Goal: Task Accomplishment & Management: Use online tool/utility

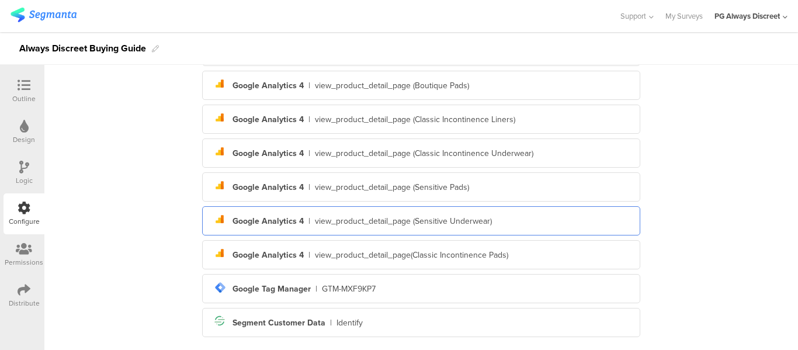
scroll to position [326, 0]
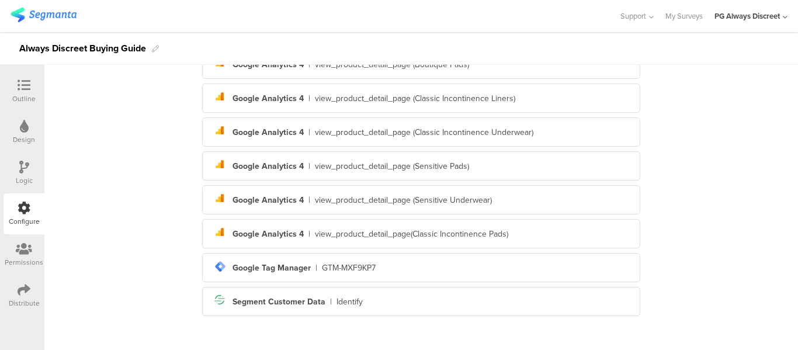
click at [25, 96] on div "Outline" at bounding box center [23, 98] width 23 height 11
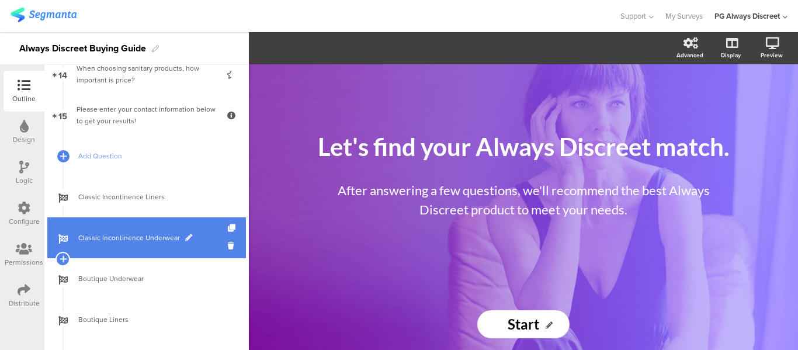
scroll to position [584, 0]
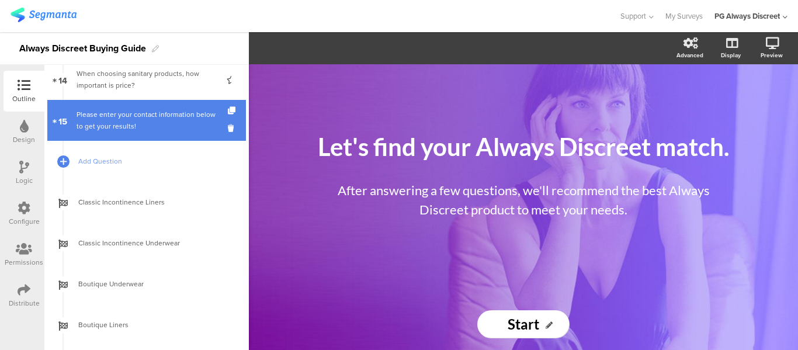
click at [107, 103] on link "15 Please enter your contact information below to get your results!" at bounding box center [146, 120] width 199 height 41
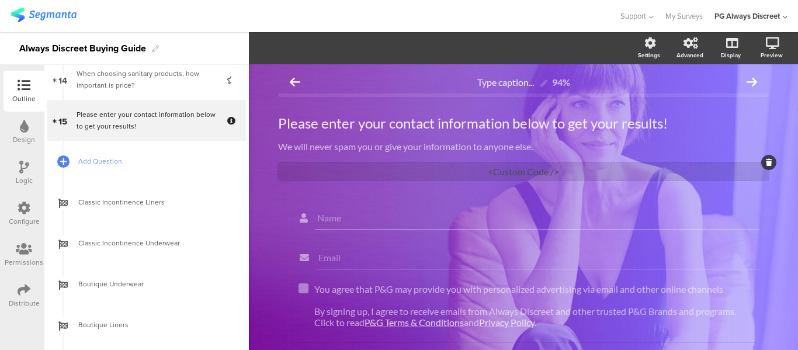
click at [546, 169] on div "<Custom Code />" at bounding box center [523, 171] width 491 height 18
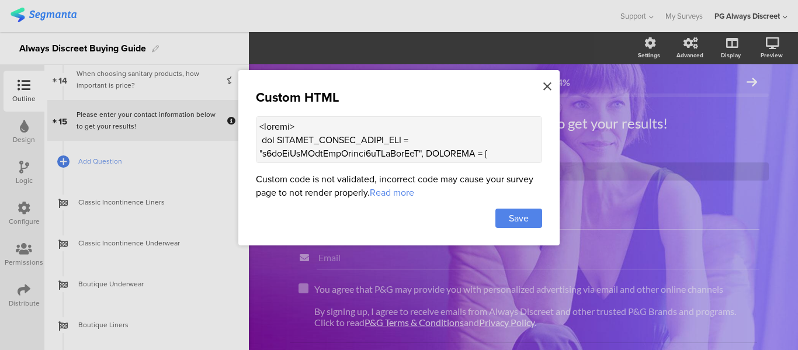
click at [552, 85] on div at bounding box center [547, 87] width 11 height 22
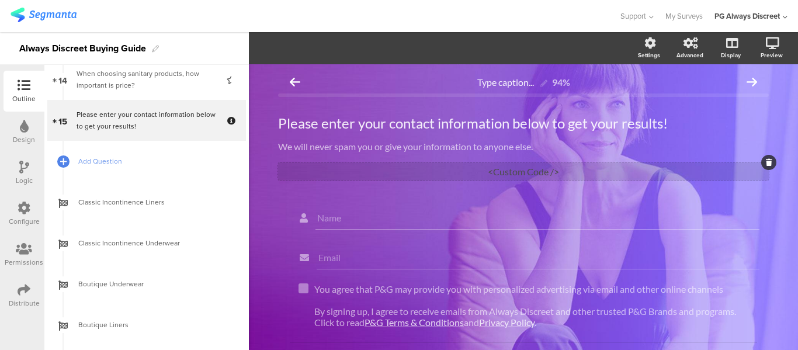
click at [525, 172] on div "<Custom Code />" at bounding box center [523, 171] width 491 height 18
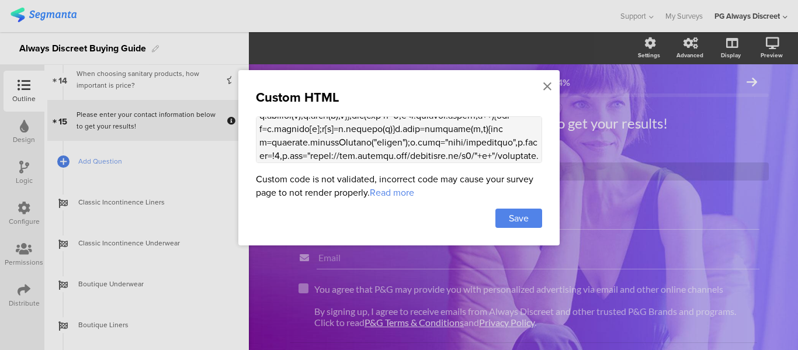
scroll to position [2145, 0]
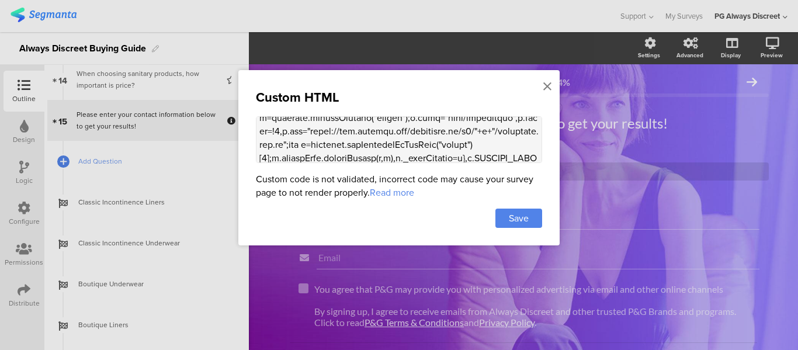
drag, startPoint x: 259, startPoint y: 126, endPoint x: 502, endPoint y: 174, distance: 248.4
click at [502, 174] on div "Custom HTML Custom code is not validated, incorrect code may cause your survey …" at bounding box center [398, 157] width 321 height 175
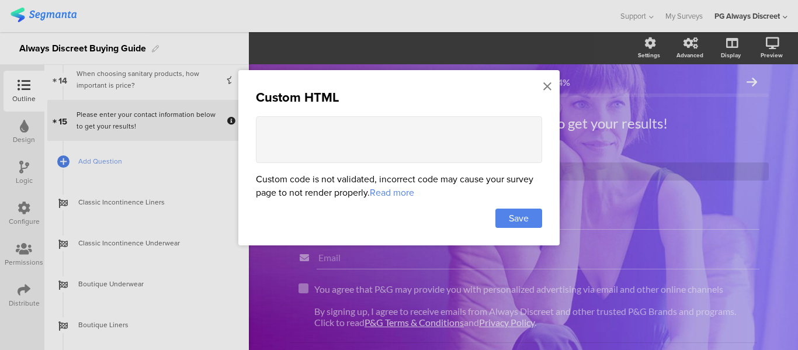
scroll to position [0, 0]
click at [518, 218] on span "Save" at bounding box center [519, 217] width 20 height 13
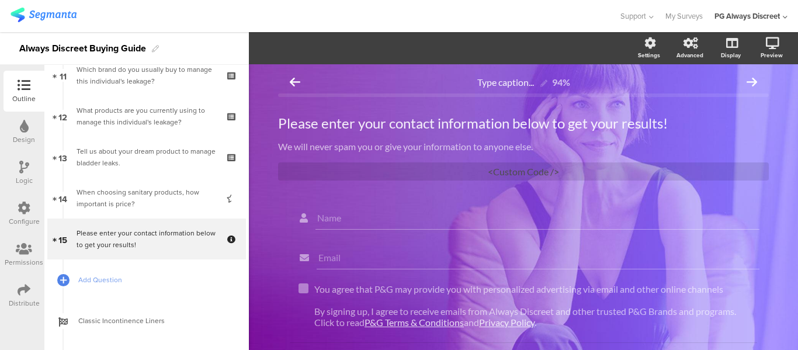
scroll to position [497, 0]
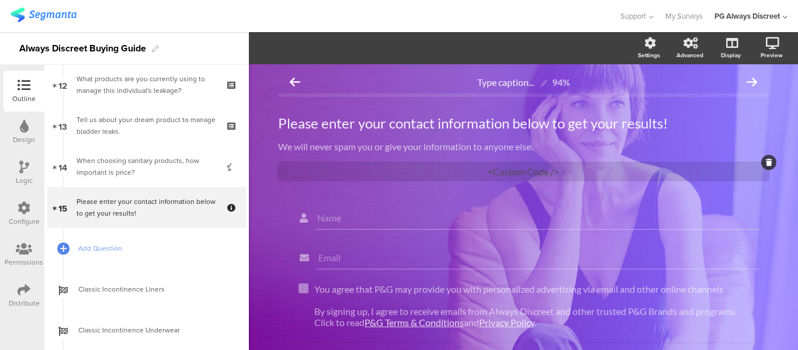
click at [502, 175] on div "<Custom Code />" at bounding box center [523, 171] width 491 height 18
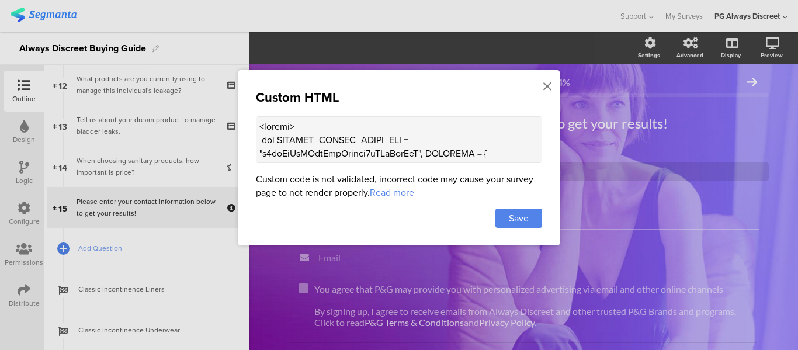
click at [470, 151] on textarea at bounding box center [399, 139] width 286 height 47
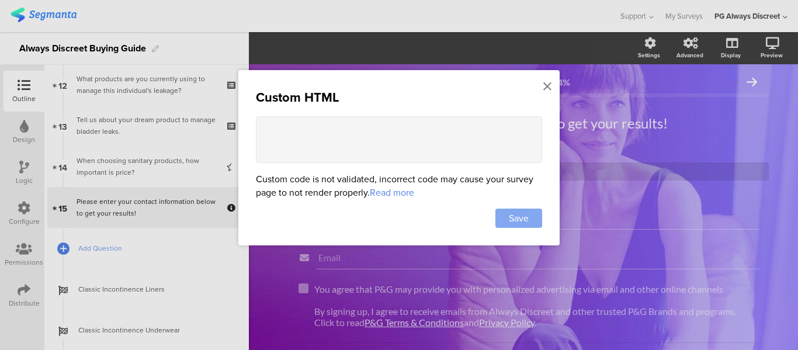
click at [526, 211] on span "Save" at bounding box center [519, 217] width 20 height 13
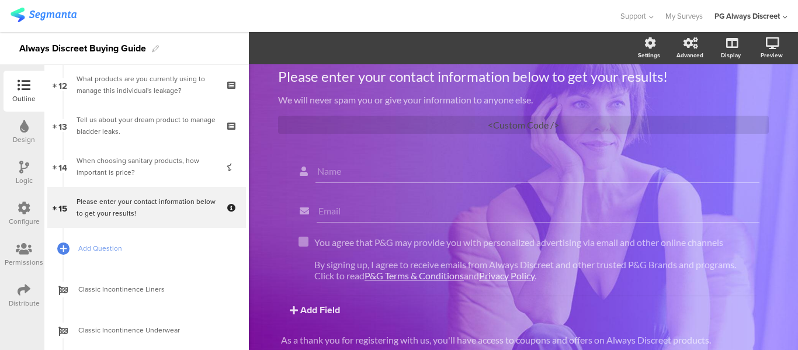
scroll to position [0, 0]
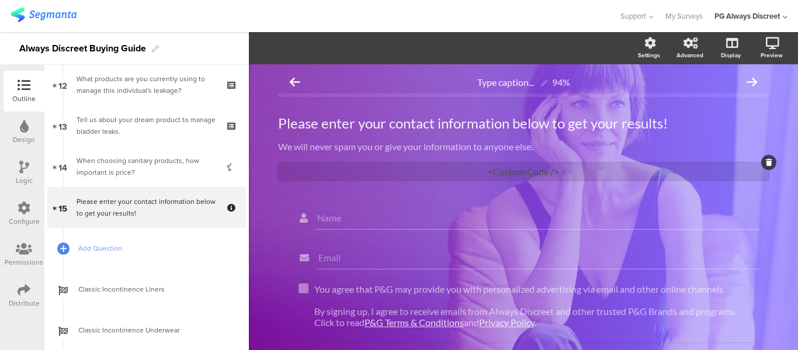
click at [507, 167] on div "<Custom Code />" at bounding box center [523, 171] width 491 height 18
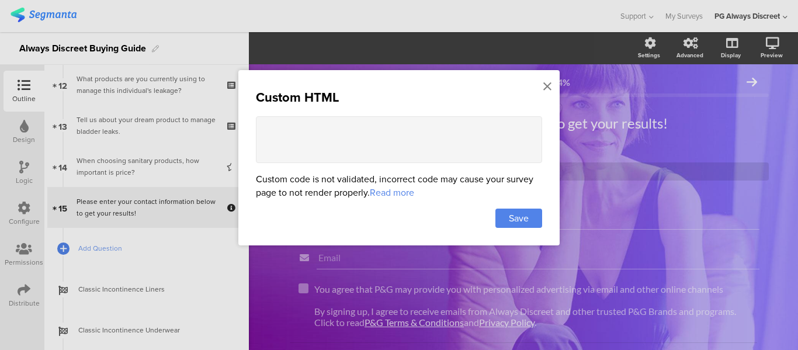
click at [540, 85] on div "Custom HTML Custom code is not validated, incorrect code may cause your survey …" at bounding box center [398, 157] width 321 height 175
click at [550, 85] on icon at bounding box center [547, 86] width 8 height 13
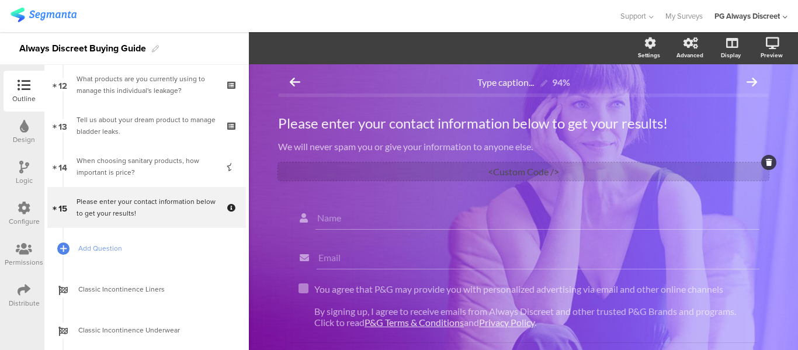
click at [623, 167] on div "<Custom Code />" at bounding box center [523, 171] width 491 height 18
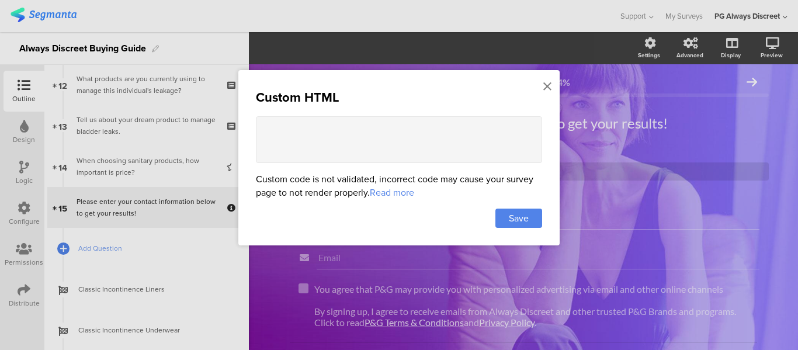
click at [429, 145] on textarea at bounding box center [399, 139] width 286 height 47
paste textarea "<script> var SEGMENT_PUBLIC_WRITE_KEY = "n4qeHvJxXHbwCpsLwlxbj8uYKsRpwJyA", SET…"
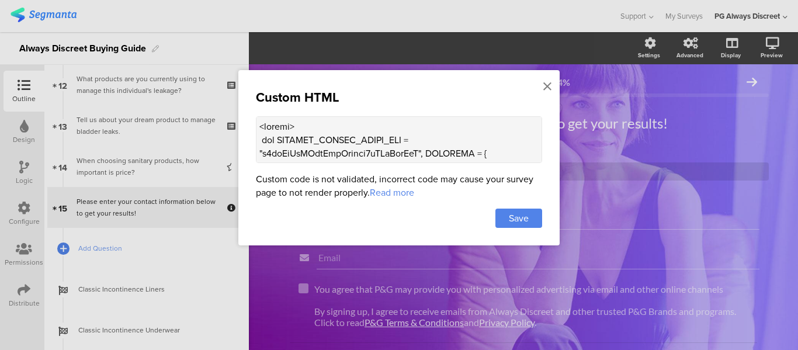
scroll to position [2142, 0]
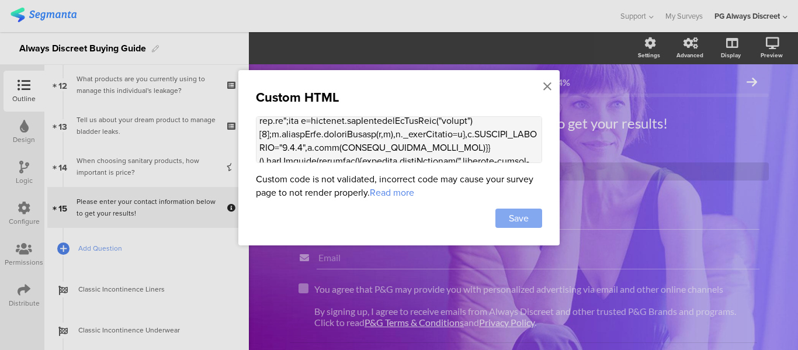
type textarea "<script> var SEGMENT_PUBLIC_WRITE_KEY = "n4qeHvJxXHbwCpsLwlxbj8uYKsRpwJyA", SET…"
click at [525, 222] on span "Save" at bounding box center [519, 217] width 20 height 13
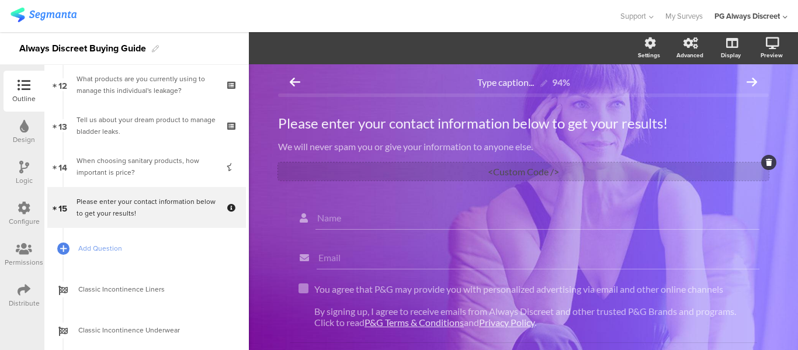
click at [553, 168] on div "<Custom Code />" at bounding box center [523, 171] width 491 height 18
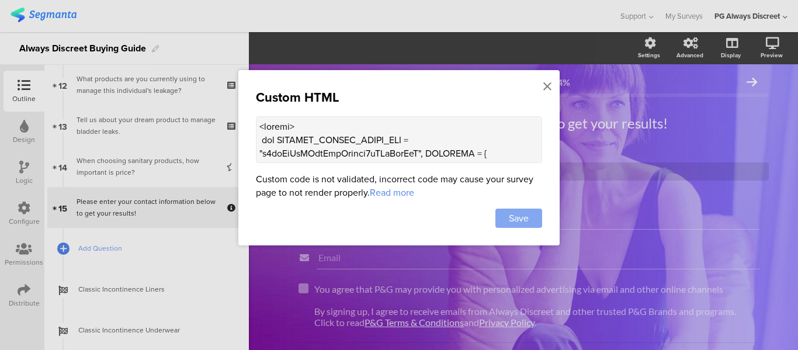
click at [524, 214] on span "Save" at bounding box center [519, 217] width 20 height 13
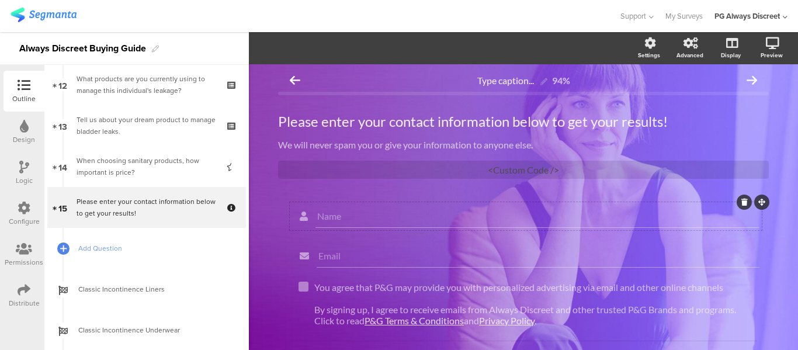
scroll to position [0, 0]
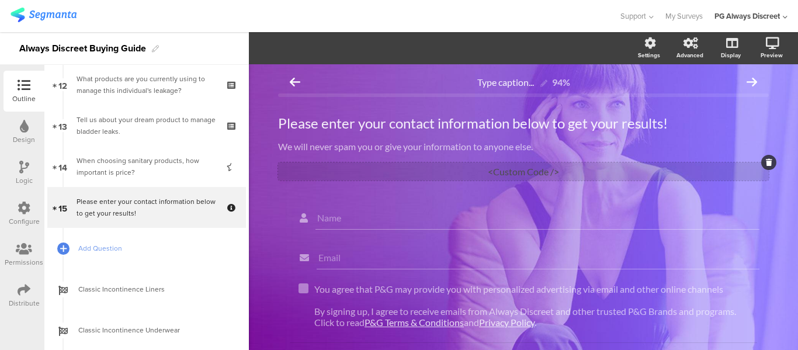
click at [527, 168] on div "<Custom Code />" at bounding box center [523, 171] width 491 height 18
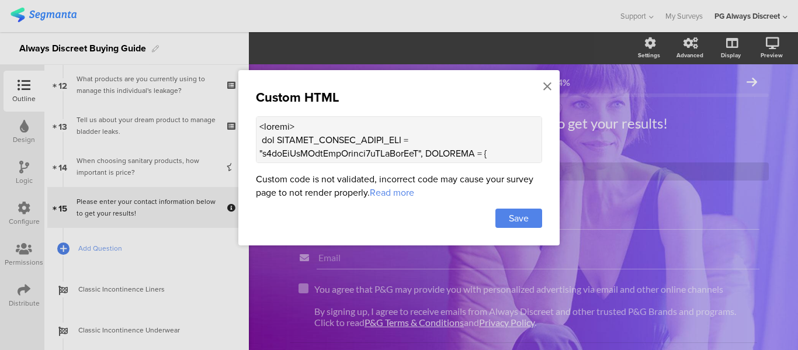
click at [553, 85] on div "Custom HTML Custom code is not validated, incorrect code may cause your survey …" at bounding box center [398, 157] width 321 height 175
click at [549, 86] on icon at bounding box center [547, 86] width 8 height 13
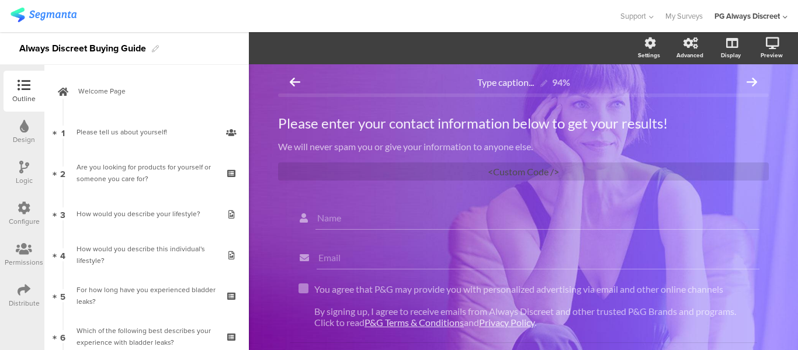
click at [25, 217] on div "Configure" at bounding box center [24, 221] width 31 height 11
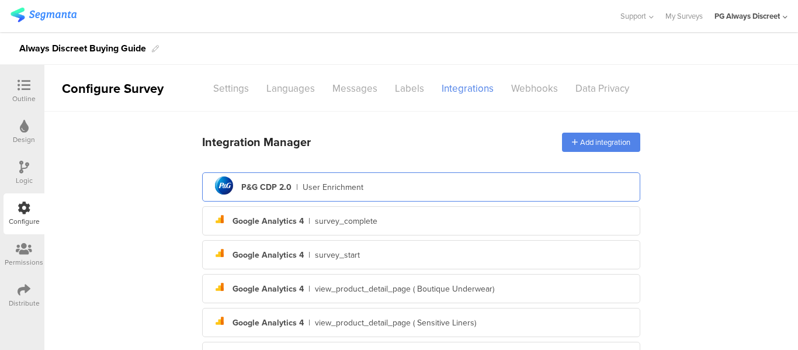
click at [360, 187] on div "pg logo P&G CDP 2.0 | User Enrichment" at bounding box center [420, 187] width 419 height 29
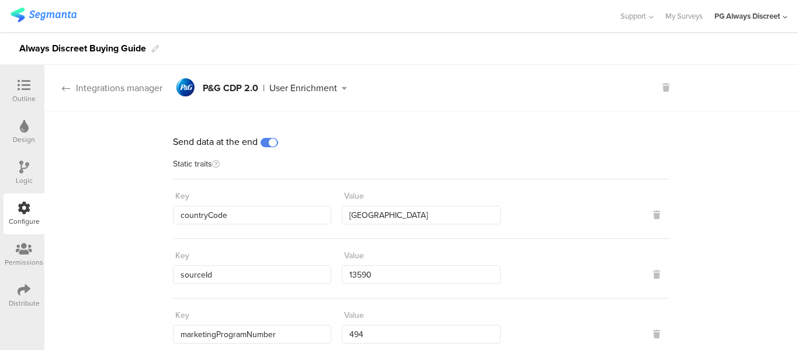
click at [67, 92] on icon at bounding box center [66, 88] width 8 height 9
